Goal: Information Seeking & Learning: Learn about a topic

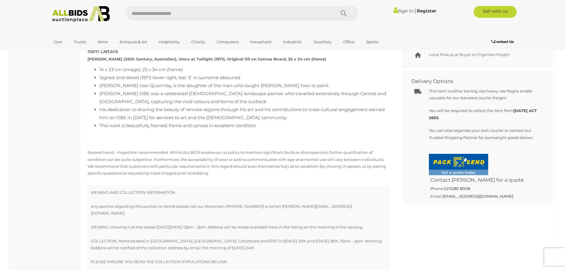
scroll to position [297, 0]
drag, startPoint x: 442, startPoint y: 195, endPoint x: 502, endPoint y: 195, distance: 60.2
click at [502, 195] on h5 "Email: [EMAIL_ADDRESS][DOMAIN_NAME]" at bounding box center [484, 195] width 111 height 7
copy h5 "[EMAIL_ADDRESS][DOMAIN_NAME]"
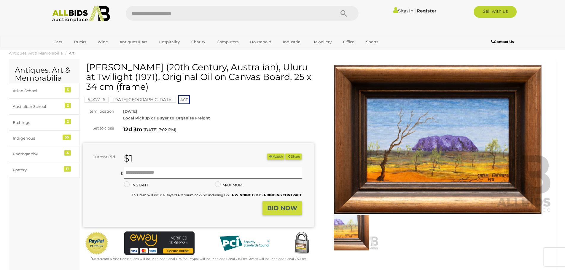
scroll to position [0, 0]
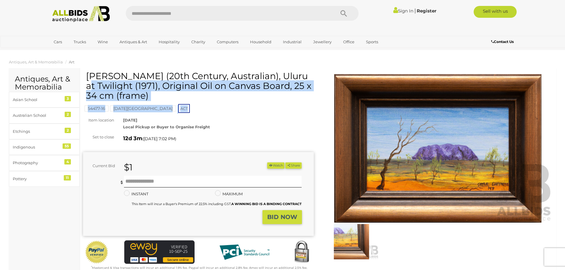
drag, startPoint x: 87, startPoint y: 75, endPoint x: 170, endPoint y: 108, distance: 89.9
click at [170, 108] on div "[PERSON_NAME] (20th Century, Australian), Uluru at Twilight (1971), Original Oi…" at bounding box center [198, 171] width 231 height 200
copy div "[PERSON_NAME] (20th Century, Australian), Uluru at Twilight (1971), Original Oi…"
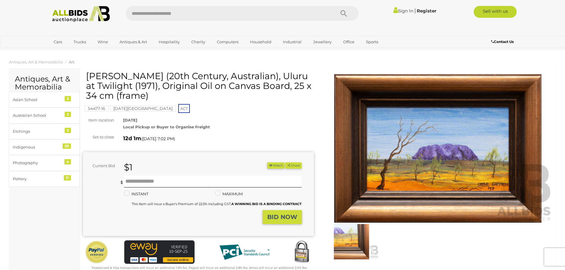
click at [223, 117] on div "[DATE] Local Pickup or Buyer to Organise Freight" at bounding box center [219, 124] width 200 height 14
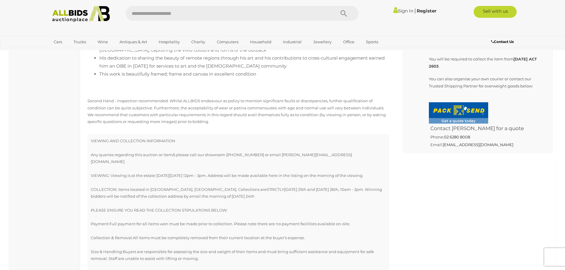
scroll to position [356, 0]
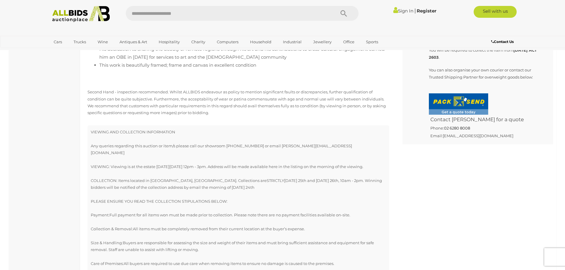
click at [466, 136] on link "[EMAIL_ADDRESS][DOMAIN_NAME]" at bounding box center [478, 135] width 71 height 5
click at [454, 197] on div "Similar items you may be interested in [PERSON_NAME] (20th Century, c1990s-2005…" at bounding box center [318, 166] width 479 height 487
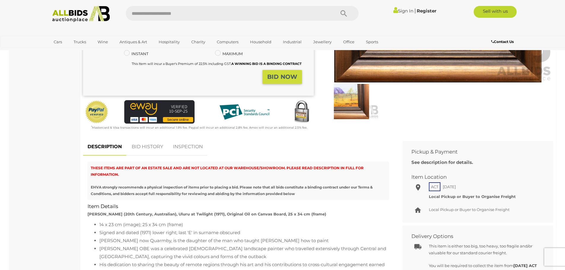
scroll to position [148, 0]
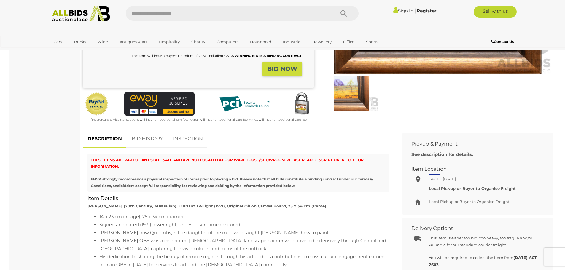
click at [146, 139] on link "BID HISTORY" at bounding box center [147, 138] width 40 height 17
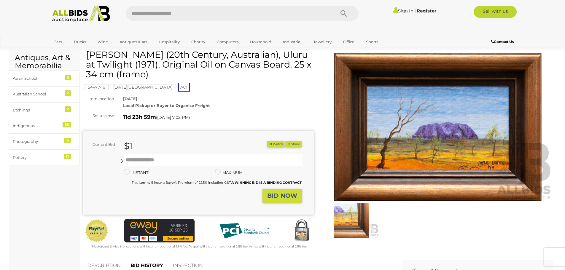
scroll to position [0, 0]
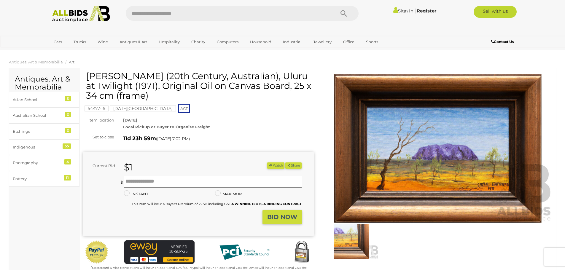
drag, startPoint x: 86, startPoint y: 74, endPoint x: 160, endPoint y: 118, distance: 85.5
click at [160, 118] on div "[PERSON_NAME] (20th Century, Australian), Uluru at Twilight (1971), Original Oi…" at bounding box center [198, 171] width 231 height 200
copy div "[PERSON_NAME] (20th Century, Australian), Uluru at Twilight (1971), Original Oi…"
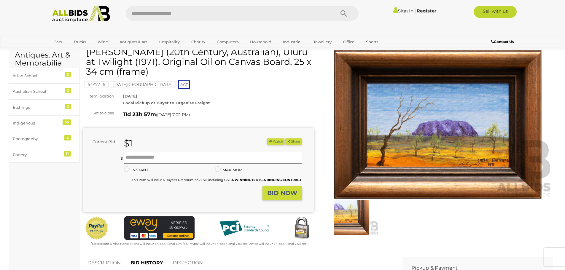
scroll to position [59, 0]
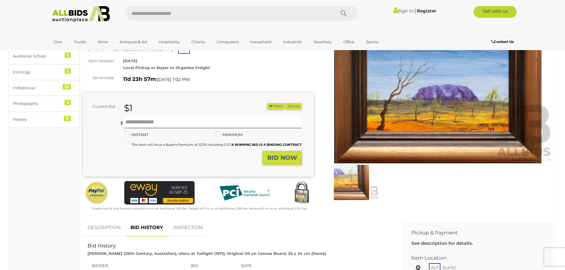
click at [503, 202] on div at bounding box center [438, 108] width 231 height 193
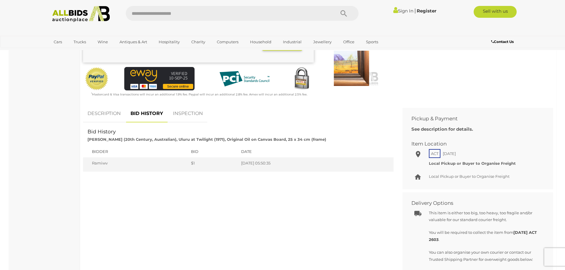
scroll to position [148, 0]
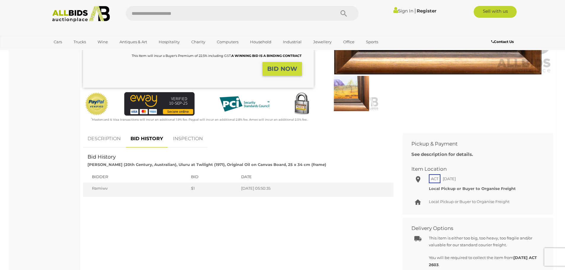
click at [263, 146] on div "DESCRIPTION BID HISTORY INSPECTION THESE ITEMS ARE PART OF AN ESTATE SALE AND A…" at bounding box center [238, 166] width 310 height 73
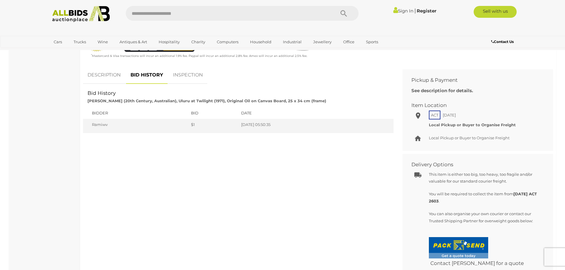
scroll to position [178, 0]
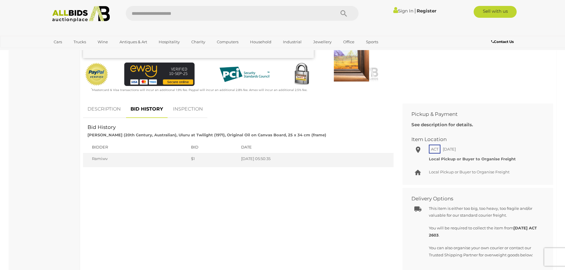
click at [108, 109] on link "DESCRIPTION" at bounding box center [104, 109] width 42 height 17
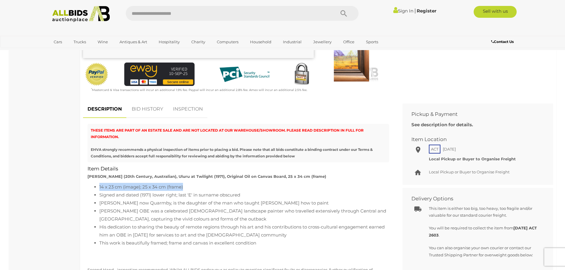
drag, startPoint x: 99, startPoint y: 185, endPoint x: 185, endPoint y: 186, distance: 85.7
click at [185, 186] on li "14 x 23 cm (image); 25 x 34 cm (frame)" at bounding box center [244, 187] width 290 height 8
copy li "14 x 23 cm (image); 25 x 34 cm (frame)"
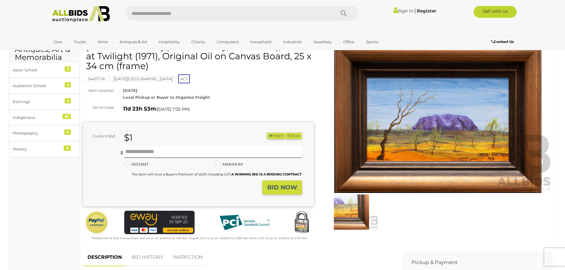
scroll to position [0, 0]
